Goal: Information Seeking & Learning: Check status

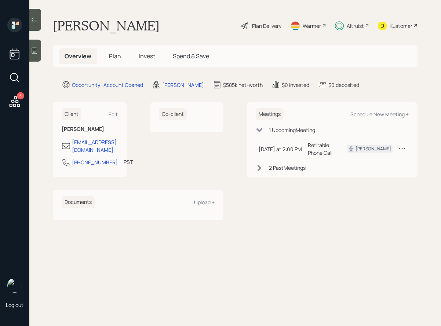
click at [145, 54] on span "Invest" at bounding box center [147, 56] width 17 height 8
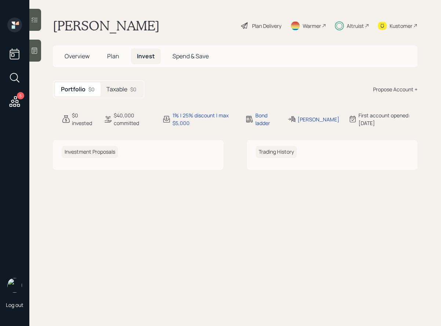
click at [120, 91] on h5 "Taxable" at bounding box center [116, 89] width 21 height 7
click at [114, 61] on h5 "Plan" at bounding box center [113, 56] width 24 height 16
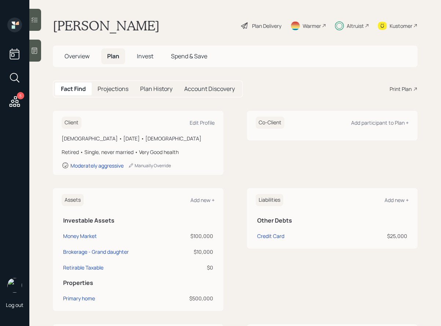
click at [117, 92] on h5 "Projections" at bounding box center [113, 88] width 31 height 7
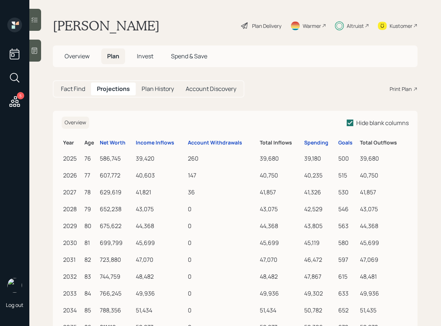
click at [149, 90] on h5 "Plan History" at bounding box center [158, 88] width 32 height 7
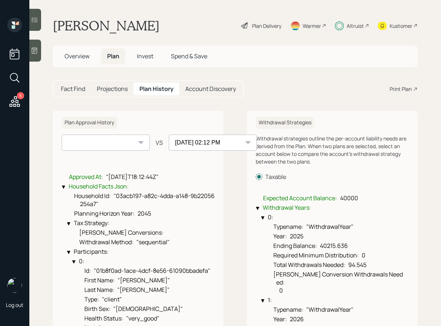
click at [139, 144] on select "10-07-2025 02:12 PM" at bounding box center [106, 143] width 88 height 16
select select "61c020e2-c964-437e-88e6-7c7d7ac01aec"
click at [62, 135] on select "10-07-2025 02:12 PM" at bounding box center [106, 143] width 88 height 16
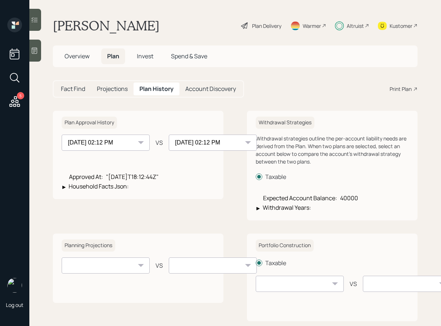
click at [130, 140] on select "10-07-2025 02:12 PM" at bounding box center [106, 143] width 88 height 16
click at [62, 135] on select "10-07-2025 02:12 PM" at bounding box center [106, 143] width 88 height 16
click at [173, 143] on select "10-07-2025 02:12 PM" at bounding box center [213, 143] width 88 height 16
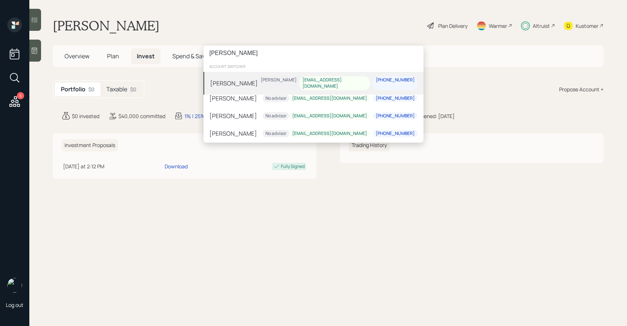
type input "[PERSON_NAME]"
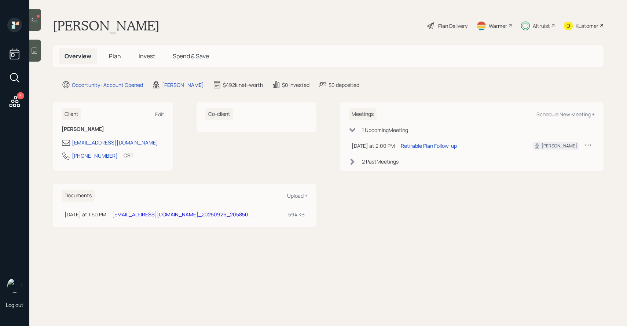
click at [145, 55] on span "Invest" at bounding box center [147, 56] width 17 height 8
